Goal: Task Accomplishment & Management: Use online tool/utility

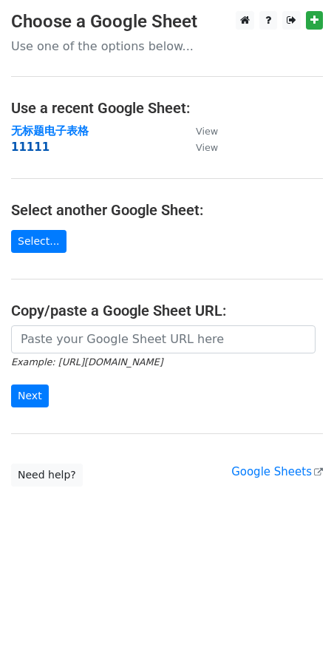
drag, startPoint x: 0, startPoint y: 0, endPoint x: 32, endPoint y: 145, distance: 148.5
click at [32, 145] on strong "11111" at bounding box center [30, 147] width 38 height 13
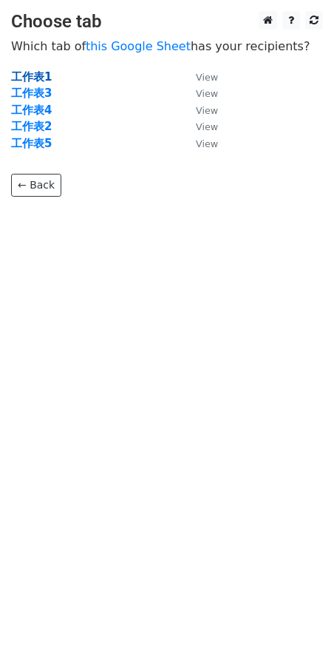
click at [38, 74] on strong "工作表1" at bounding box center [31, 76] width 41 height 13
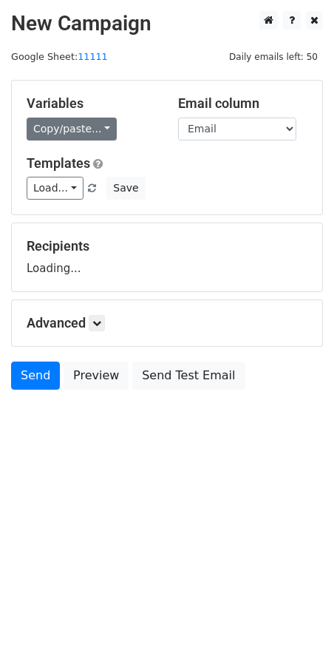
click at [63, 116] on div "Variables Copy/paste... {{Email}} {{Name}} {{Column C}}" at bounding box center [92, 117] width 152 height 45
click at [63, 124] on link "Copy/paste..." at bounding box center [72, 129] width 90 height 23
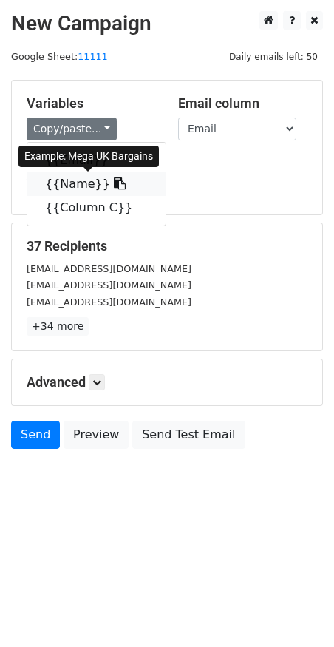
click at [66, 182] on link "{{Name}}" at bounding box center [96, 184] width 138 height 24
